Goal: Find specific page/section: Find specific page/section

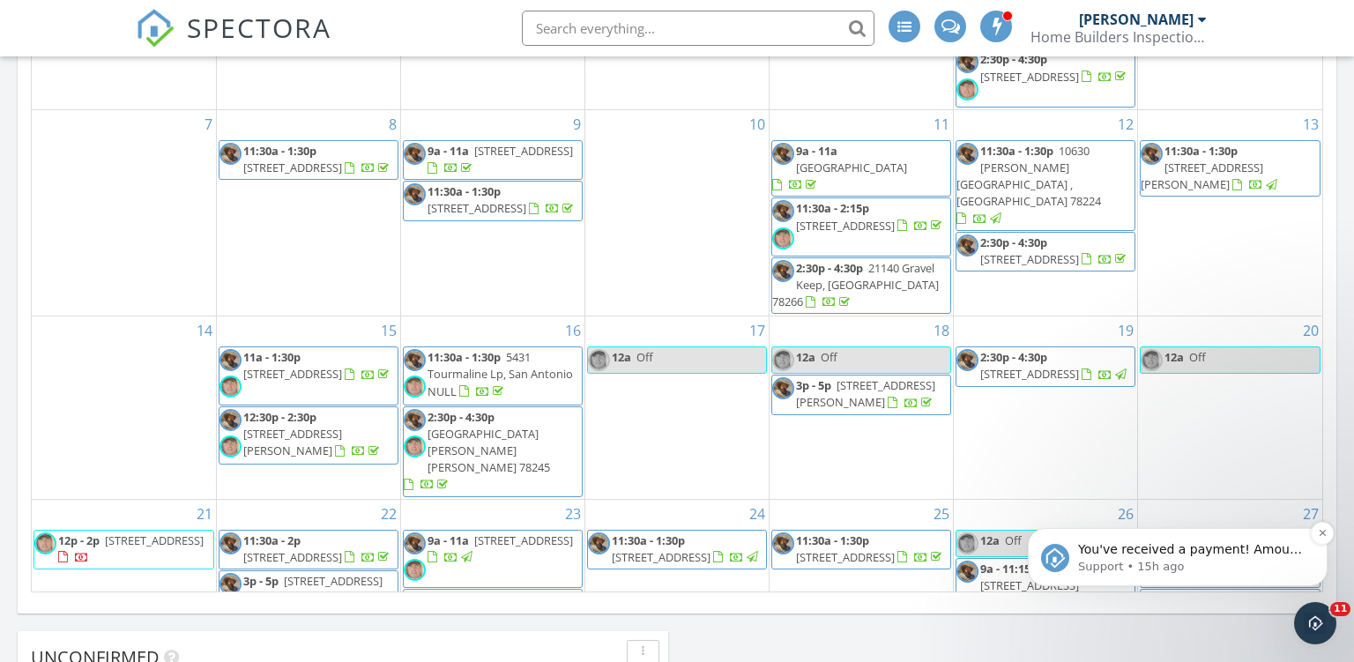
scroll to position [1604, 1354]
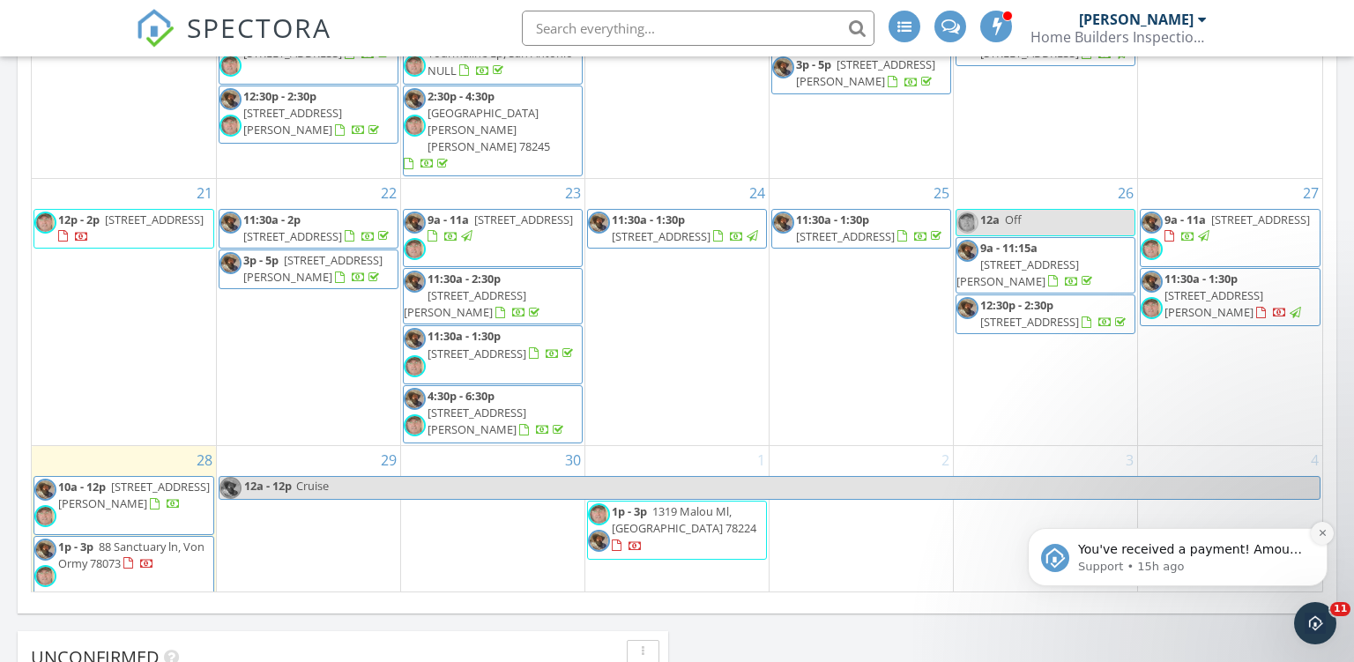
click at [1328, 534] on button "Dismiss notification" at bounding box center [1322, 533] width 23 height 23
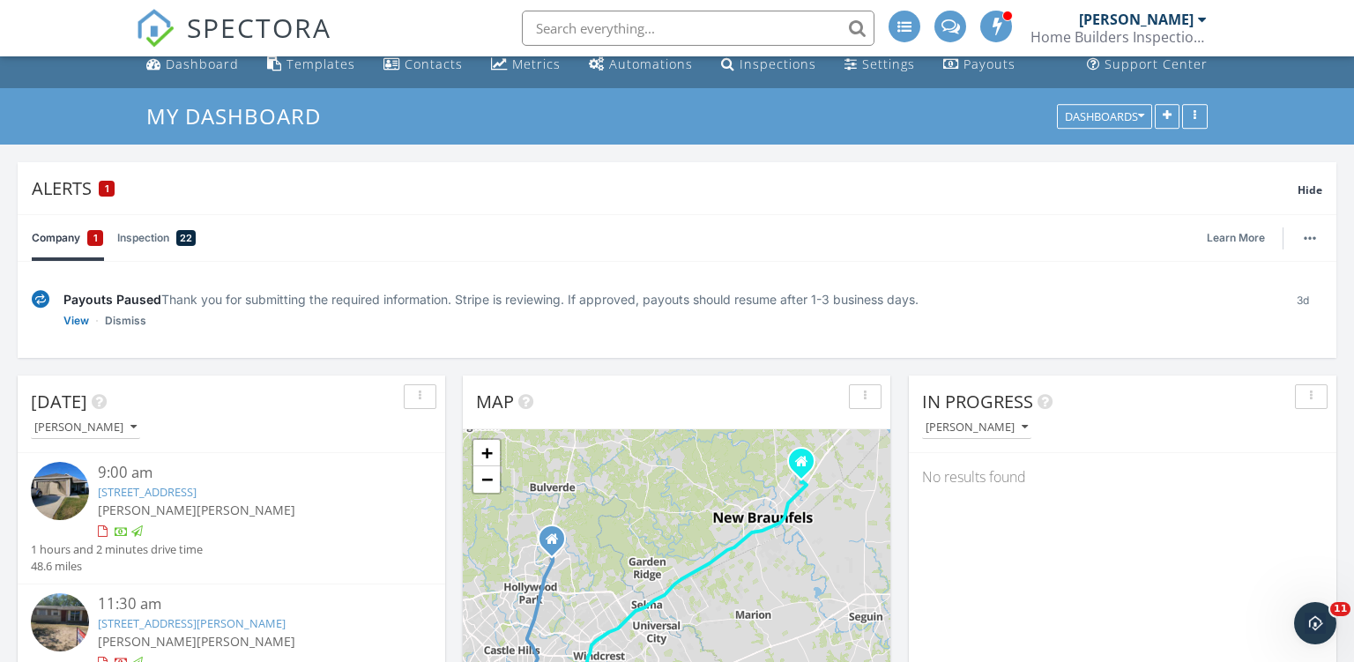
scroll to position [0, 0]
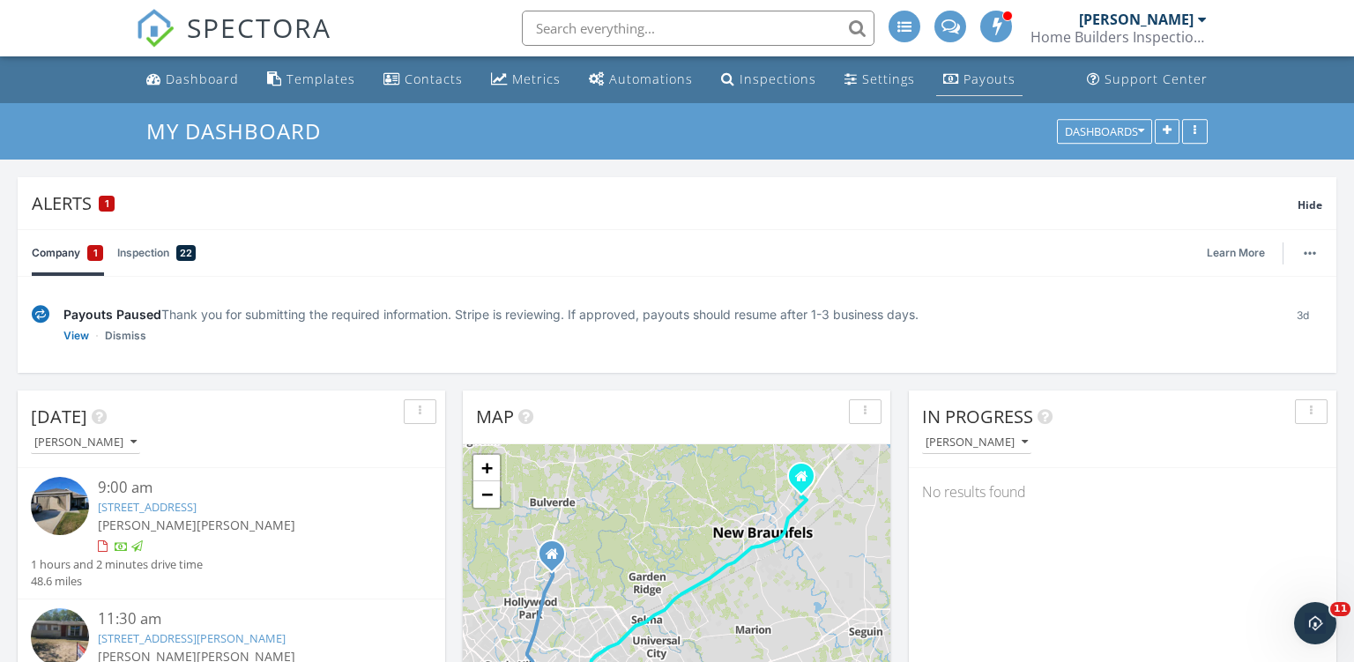
click at [968, 77] on div "Payouts" at bounding box center [990, 79] width 52 height 17
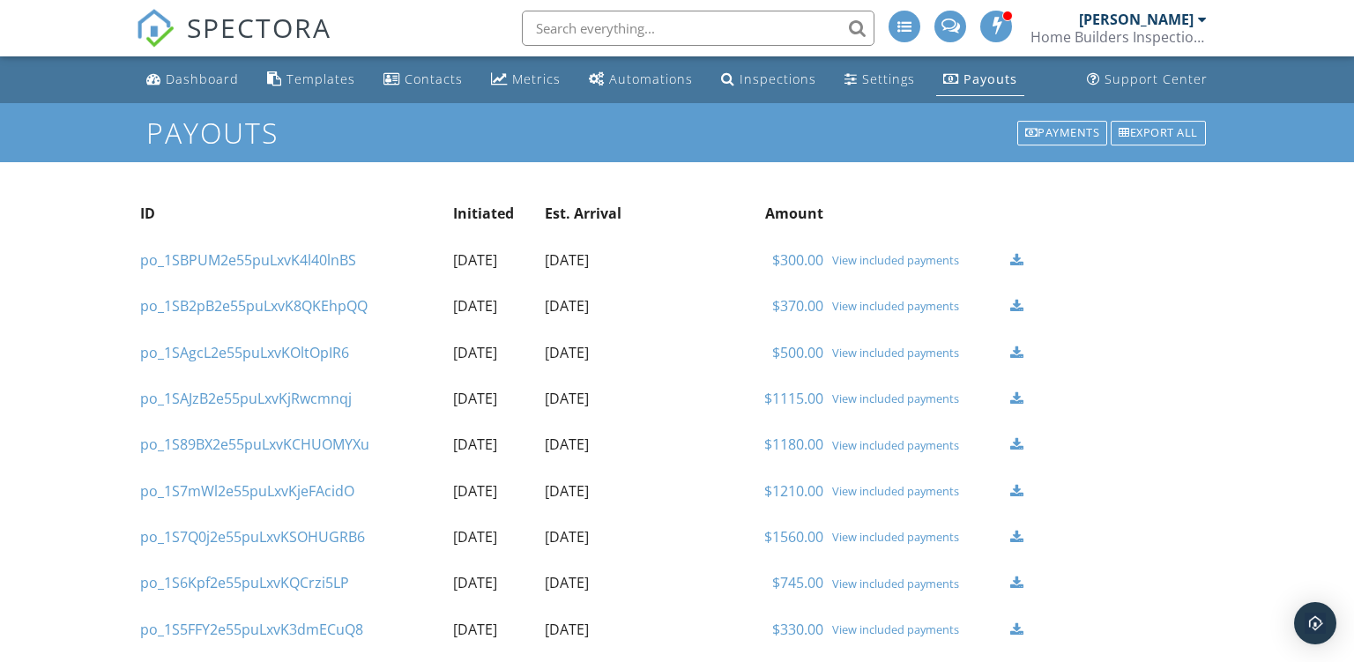
click at [1056, 133] on div "Payments" at bounding box center [1062, 133] width 91 height 25
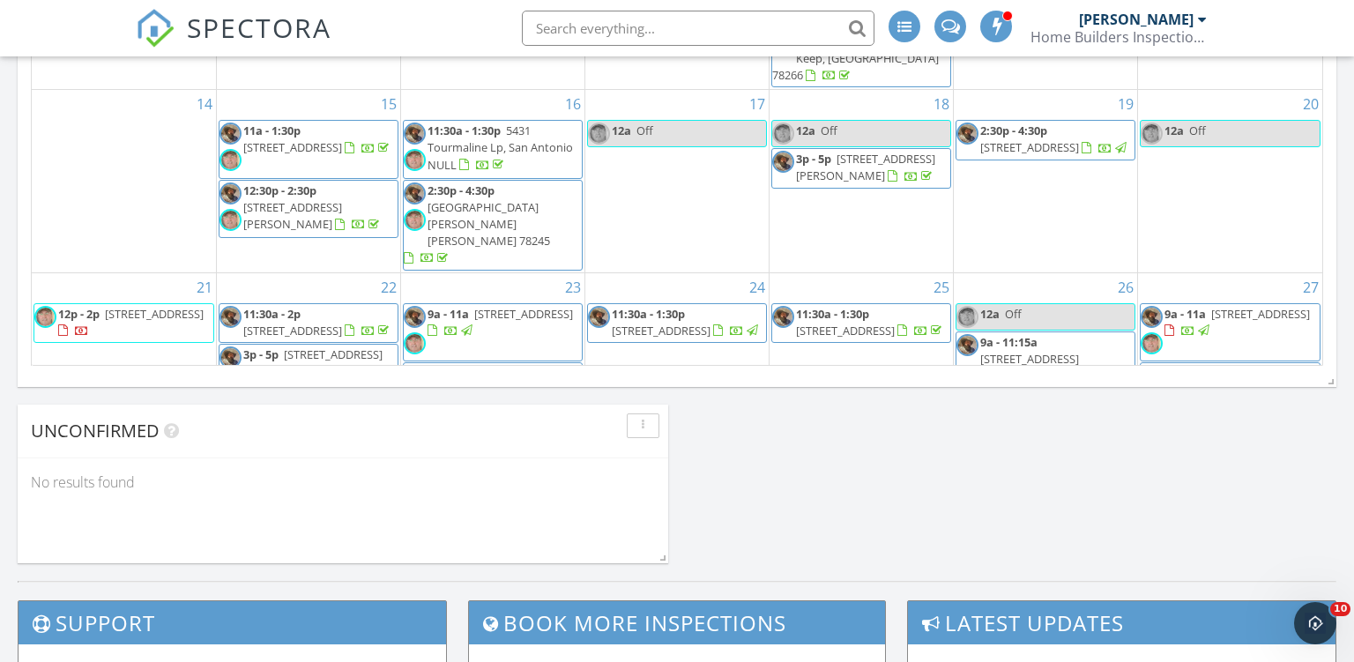
scroll to position [321, 0]
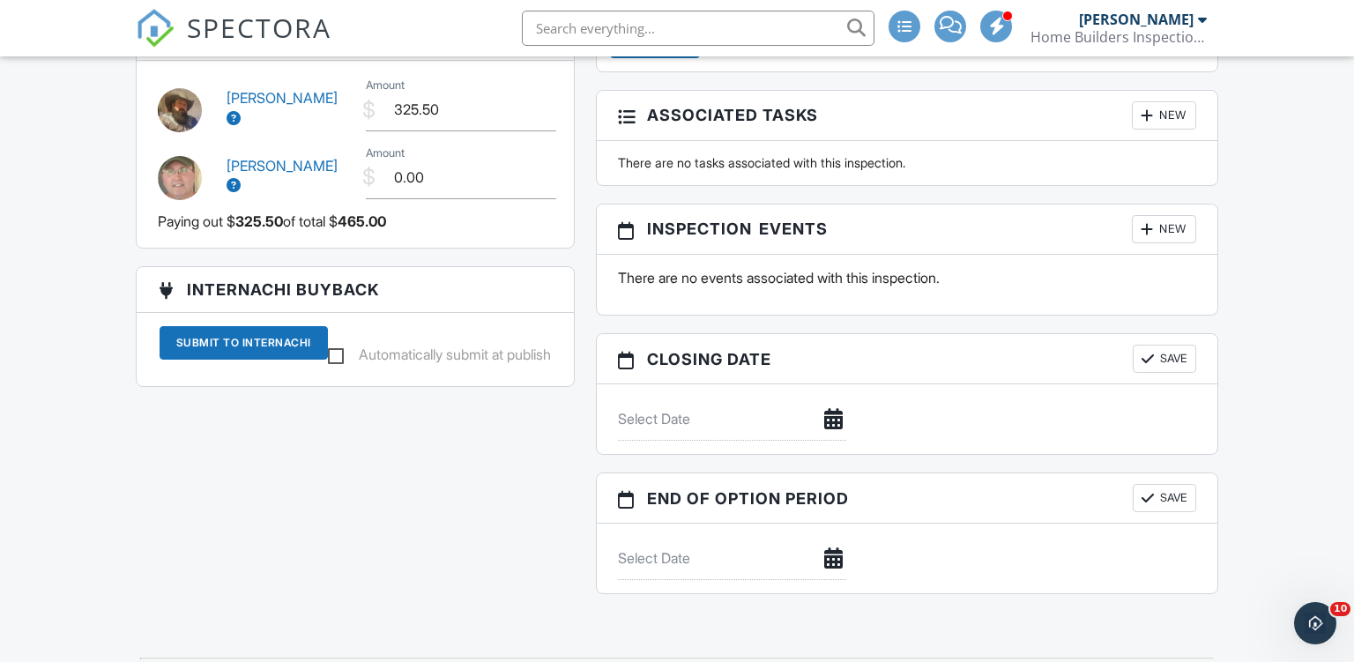
scroll to position [2327, 0]
